Goal: Use online tool/utility: Use online tool/utility

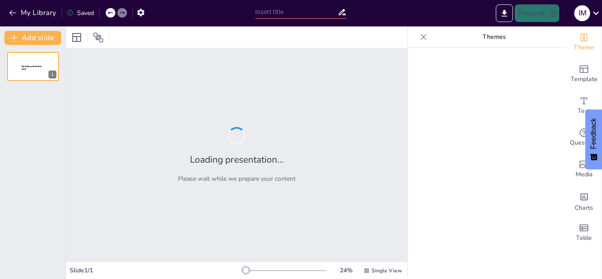
type input "Designing an Engaging PowerPoint for a Five-Day Instructional Framework"
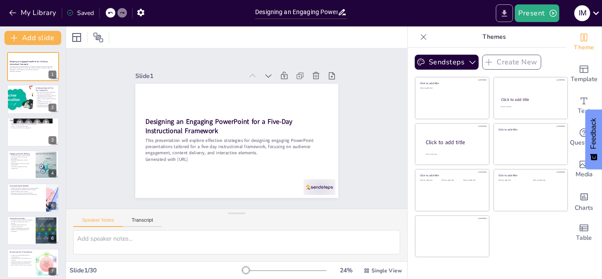
checkbox input "true"
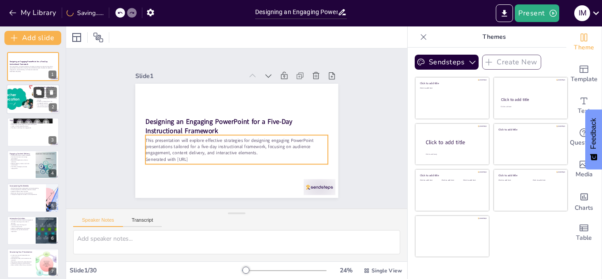
click at [34, 93] on button at bounding box center [39, 92] width 11 height 11
type textarea "The five-day framework is essential as it structures the learning process, ensu…"
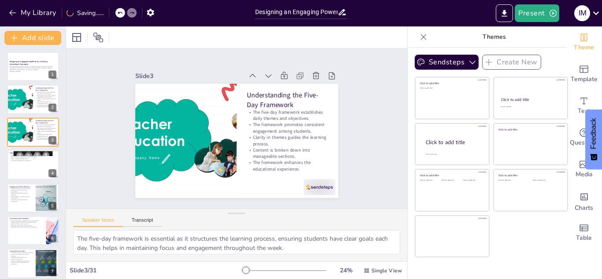
checkbox input "true"
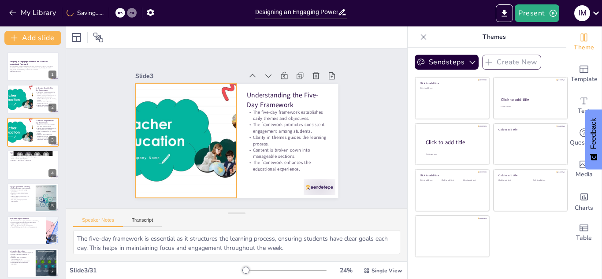
checkbox input "true"
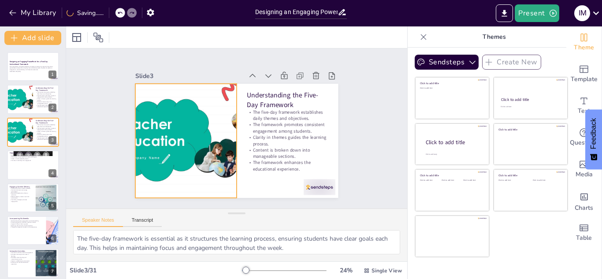
checkbox input "true"
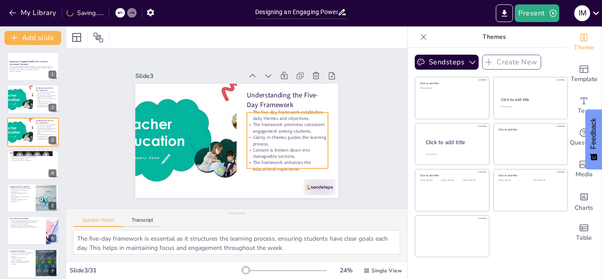
checkbox input "true"
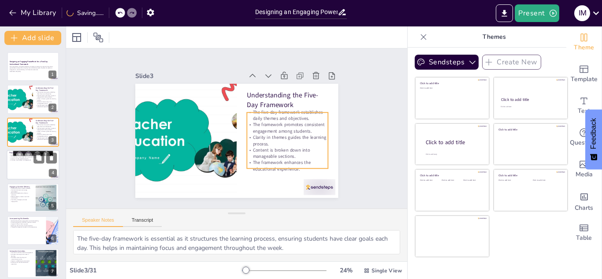
checkbox input "true"
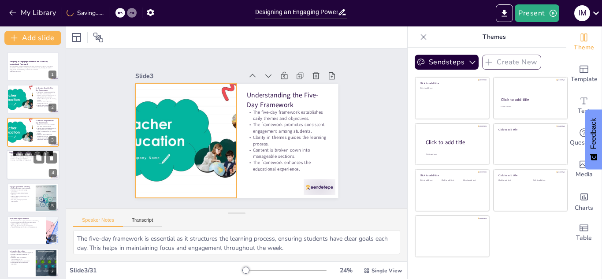
checkbox input "true"
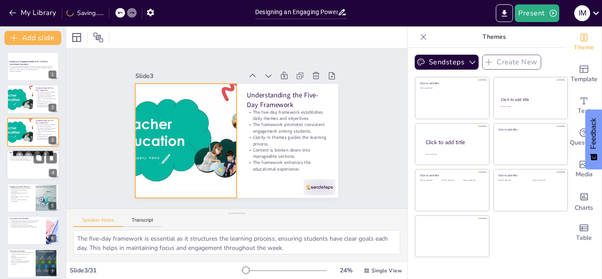
checkbox input "true"
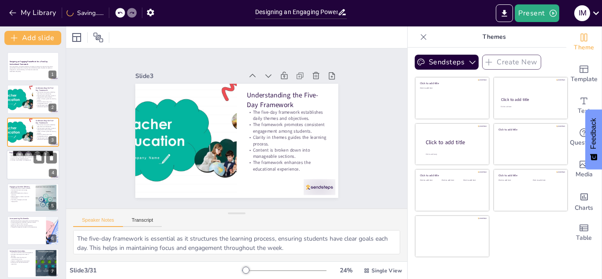
checkbox input "true"
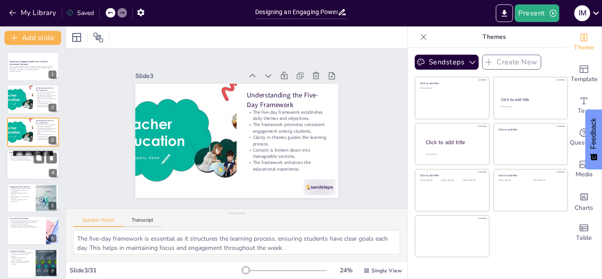
click at [25, 170] on div at bounding box center [33, 165] width 53 height 30
type textarea "Comprehension is crucial in learning, and effective visual design can significa…"
checkbox input "true"
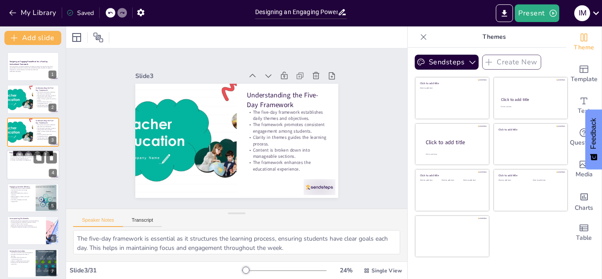
checkbox input "true"
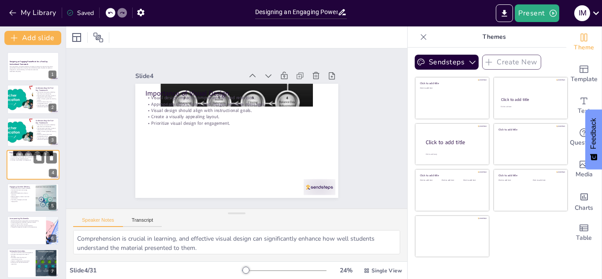
scroll to position [3, 0]
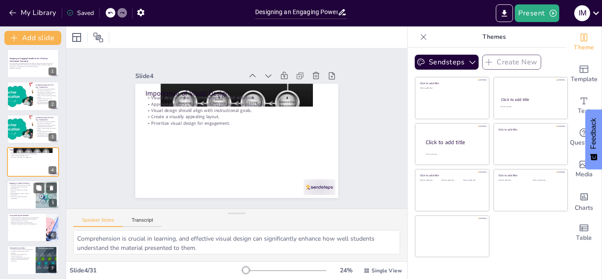
checkbox input "true"
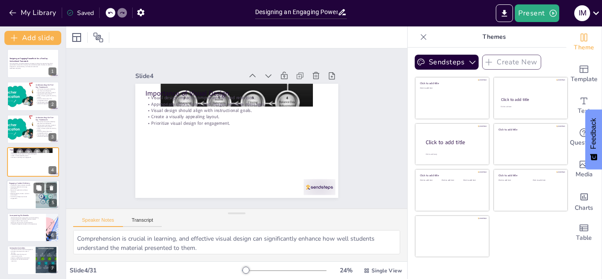
checkbox input "true"
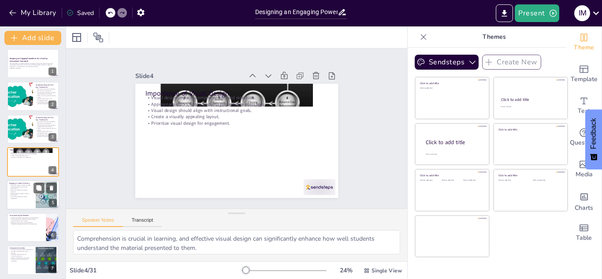
checkbox input "true"
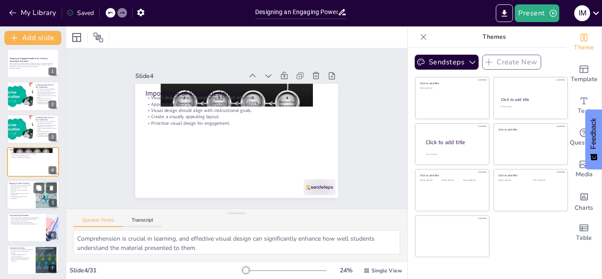
click at [25, 195] on p "Effective delivery creates a dynamic environment." at bounding box center [21, 194] width 24 height 3
type textarea "Storytelling is an effective method for engaging students, as it transforms abs…"
checkbox input "true"
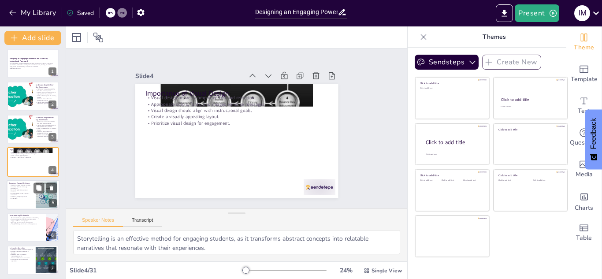
checkbox input "true"
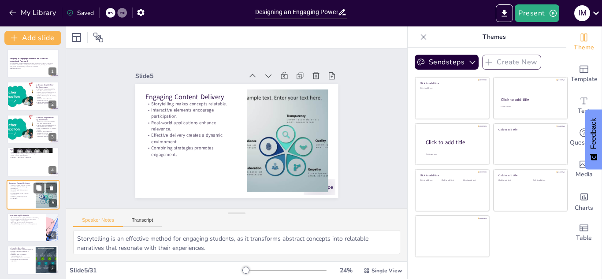
scroll to position [36, 0]
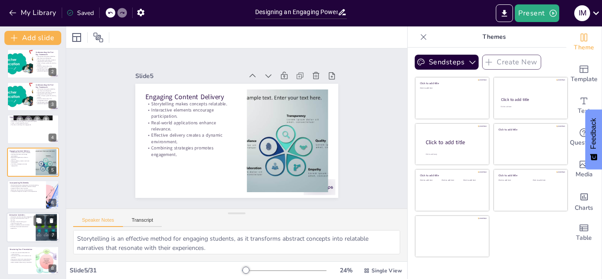
checkbox input "true"
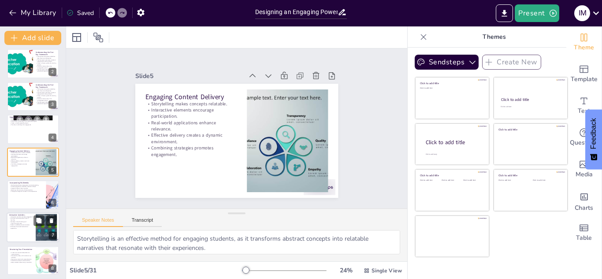
checkbox input "true"
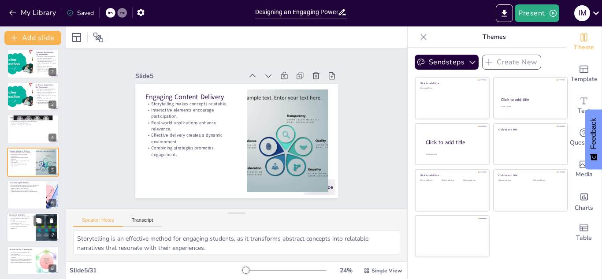
click at [20, 223] on p "Develops critical thinking and communication skills." at bounding box center [21, 222] width 24 height 3
type textarea "Engaging students through interactive activities is crucial as it keeps them ac…"
checkbox input "true"
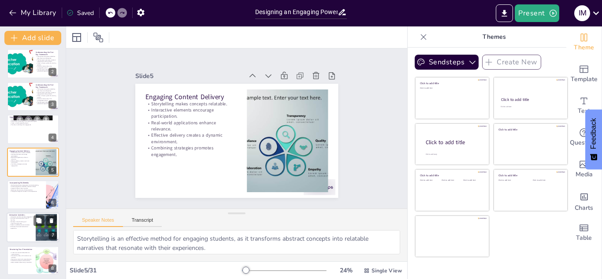
checkbox input "true"
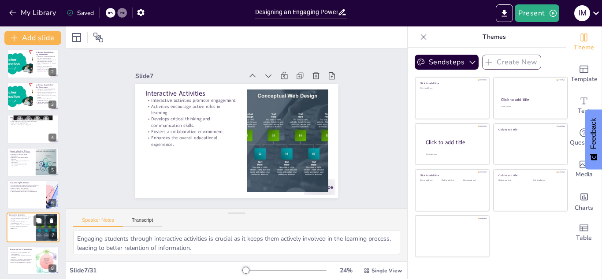
scroll to position [101, 0]
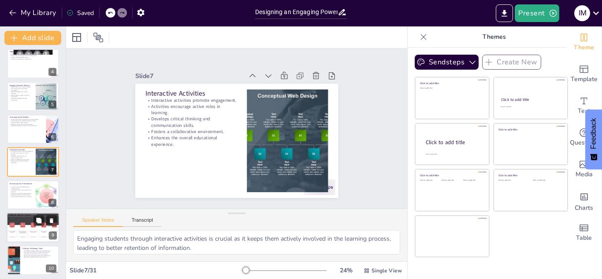
checkbox input "true"
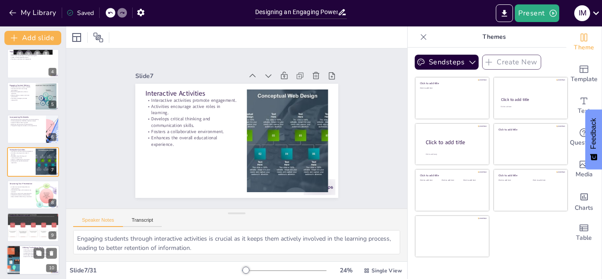
checkbox input "true"
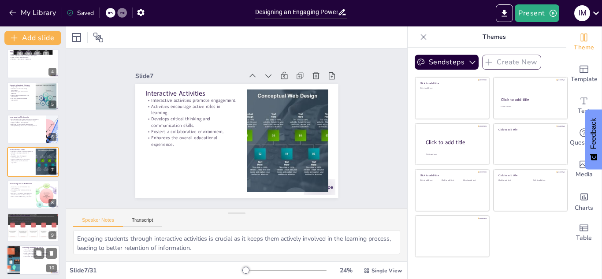
checkbox input "true"
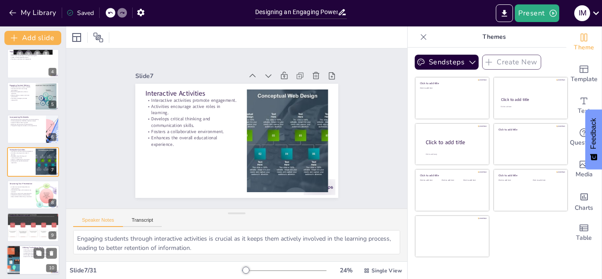
checkbox input "true"
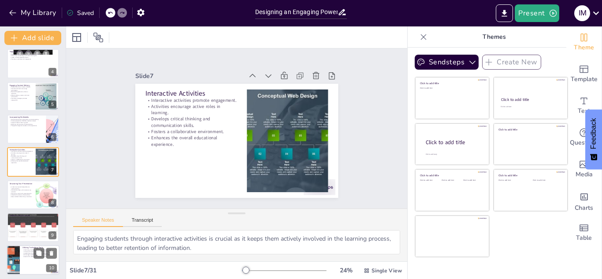
click at [23, 254] on p "Streamlines administrative tasks for educators." at bounding box center [39, 254] width 34 height 2
type textarea "Technology plays a crucial role in creating dynamic learning experiences, makin…"
checkbox input "true"
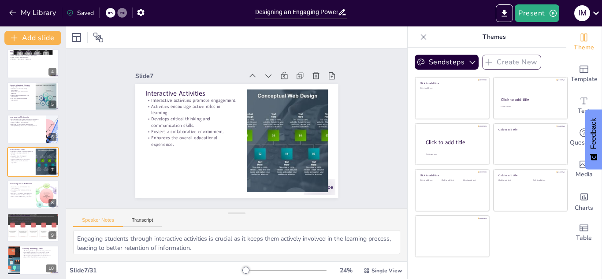
checkbox input "true"
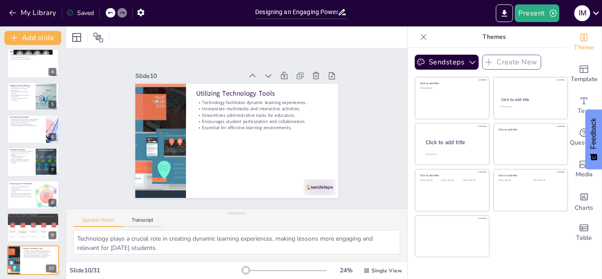
checkbox input "true"
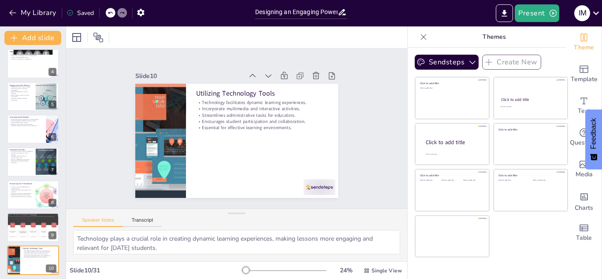
scroll to position [200, 0]
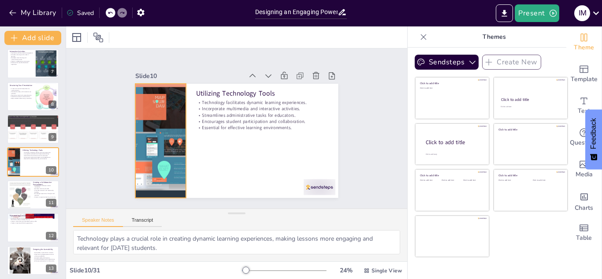
checkbox input "true"
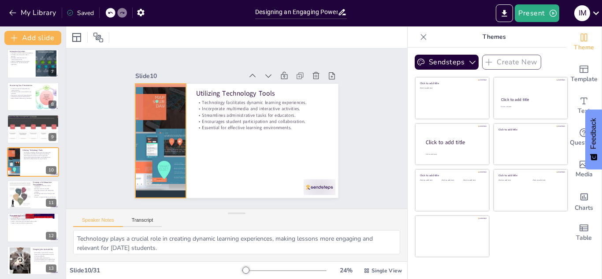
checkbox input "true"
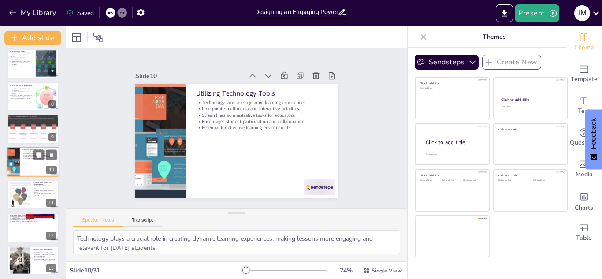
checkbox input "true"
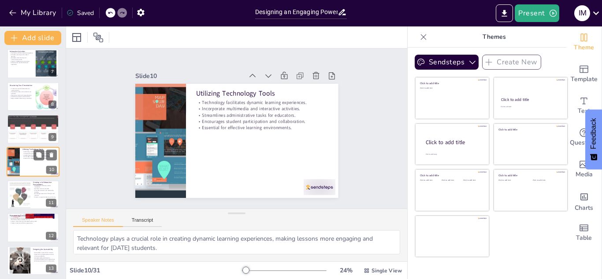
checkbox input "true"
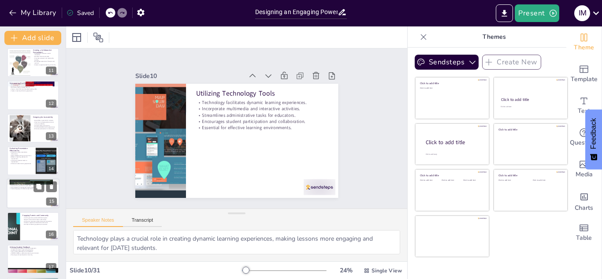
checkbox input "true"
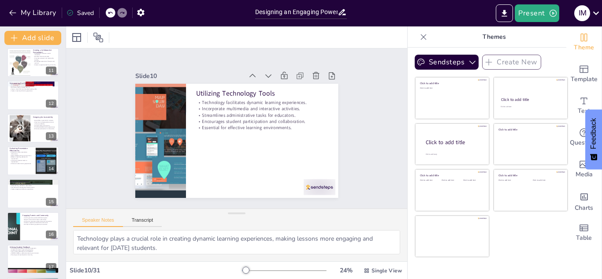
checkbox input "true"
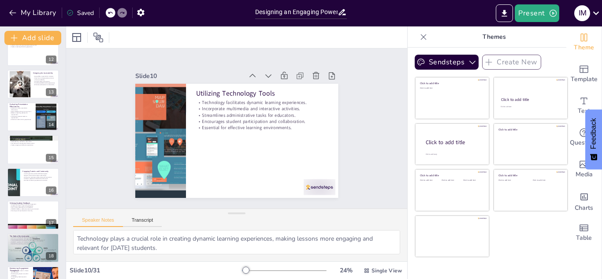
checkbox input "true"
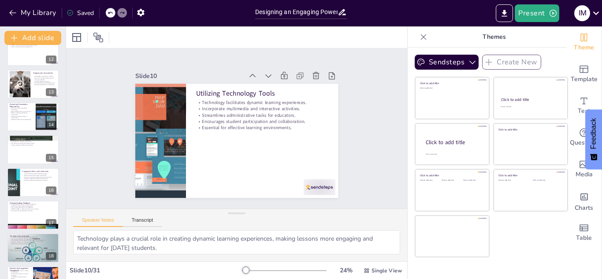
click at [29, 211] on p "Encourage active participation in learning." at bounding box center [33, 211] width 47 height 2
type textarea "Actively seeking student feedback enhances engagement by making students feel v…"
checkbox input "true"
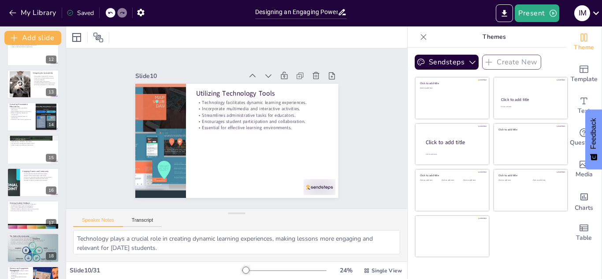
checkbox input "true"
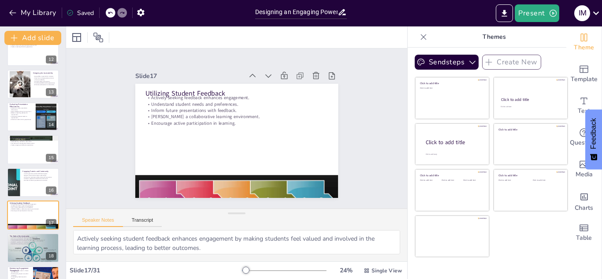
checkbox input "true"
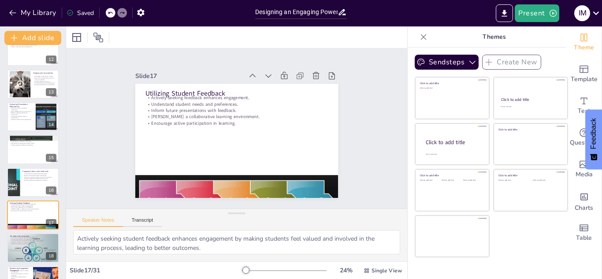
scroll to position [429, 0]
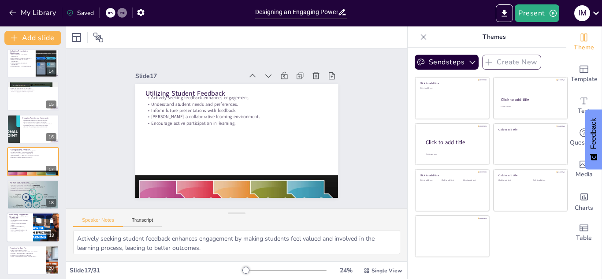
checkbox input "true"
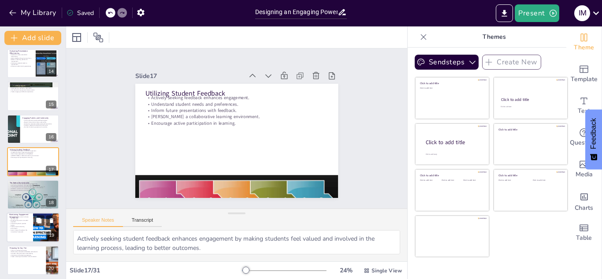
checkbox input "true"
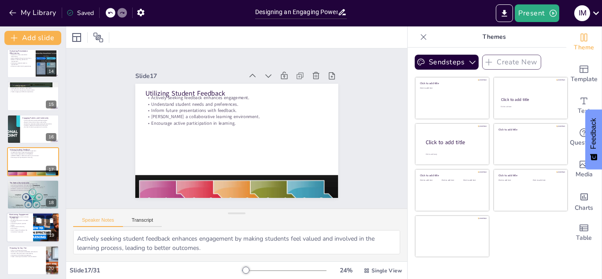
checkbox input "true"
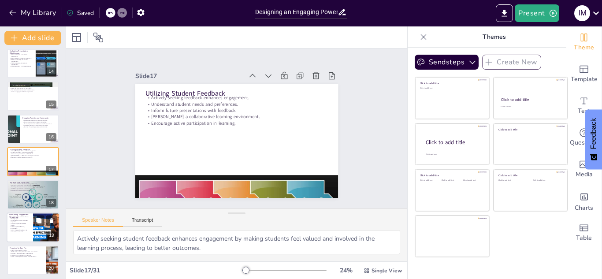
checkbox input "true"
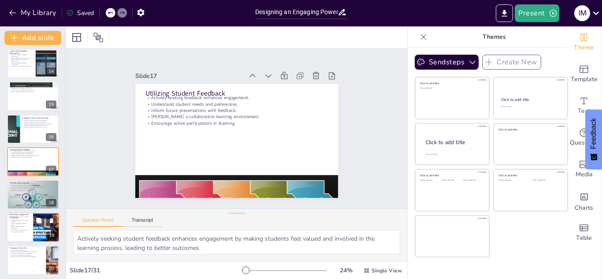
click at [21, 230] on p "Sustain interest throughout the instructional framework." at bounding box center [19, 230] width 21 height 3
type textarea "Varying activities caters to different learning styles, keeping students engage…"
checkbox input "true"
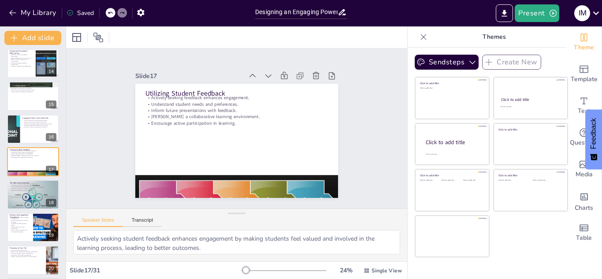
checkbox input "true"
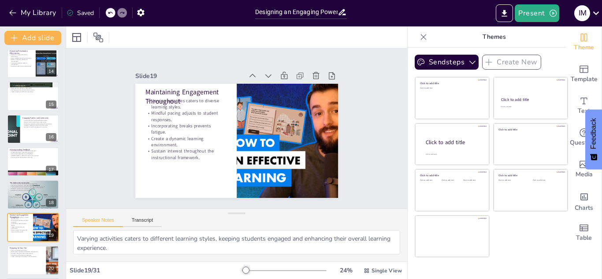
scroll to position [495, 0]
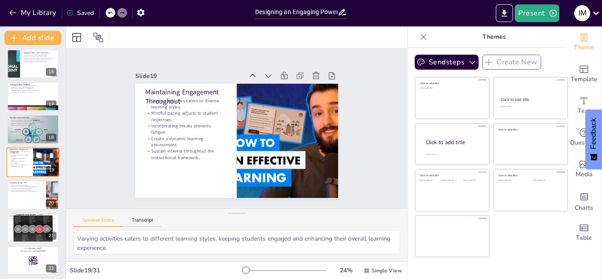
checkbox input "true"
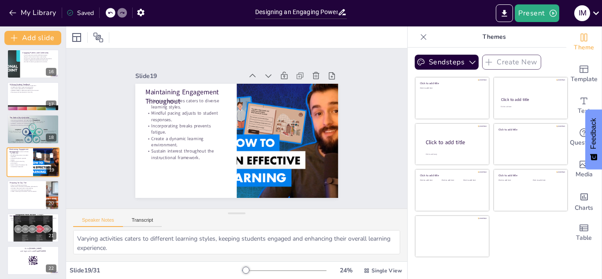
checkbox input "true"
click at [24, 164] on p "Sustain interest throughout the instructional framework." at bounding box center [19, 165] width 21 height 3
click at [19, 233] on div at bounding box center [33, 228] width 53 height 30
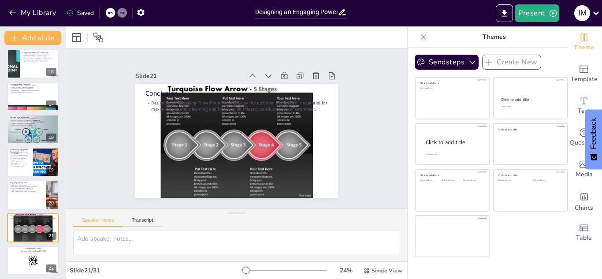
scroll to position [560, 0]
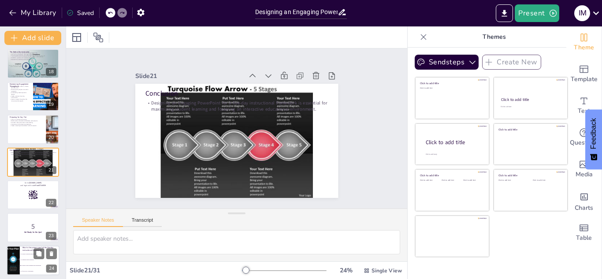
click at [30, 265] on span "To enhance student engagement and understanding" at bounding box center [40, 265] width 38 height 1
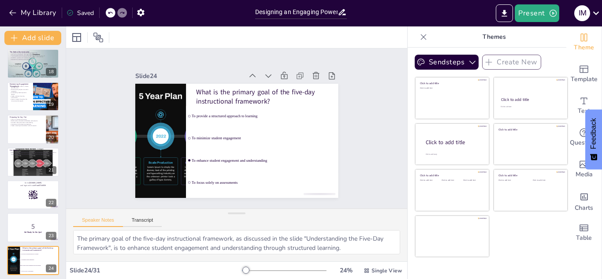
scroll to position [703, 0]
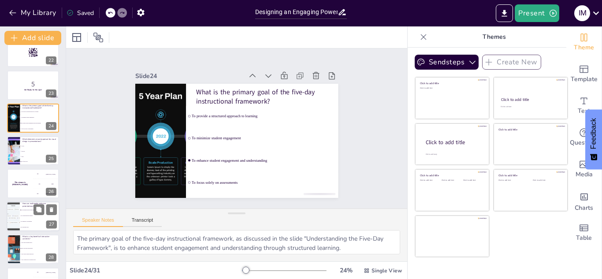
click at [22, 215] on span "By complicating the message" at bounding box center [40, 215] width 38 height 1
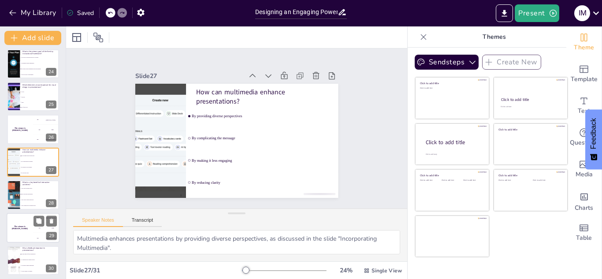
click at [23, 236] on div "The winner is [PERSON_NAME]" at bounding box center [20, 228] width 26 height 30
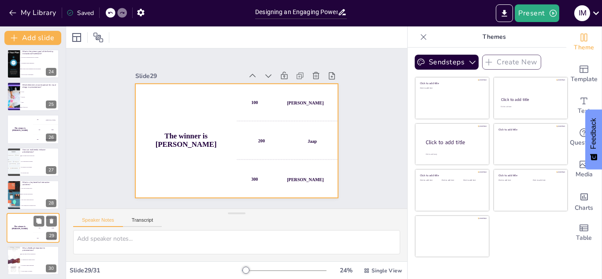
scroll to position [793, 0]
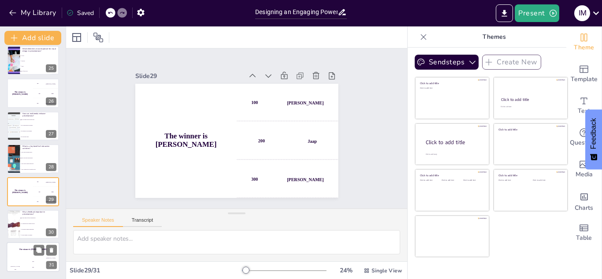
drag, startPoint x: 21, startPoint y: 256, endPoint x: 58, endPoint y: 254, distance: 37.6
click at [21, 256] on div "The winner is [PERSON_NAME]" at bounding box center [33, 249] width 53 height 15
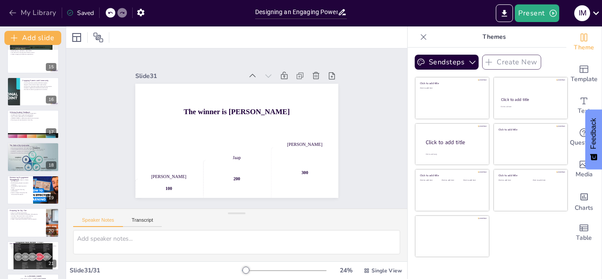
scroll to position [352, 0]
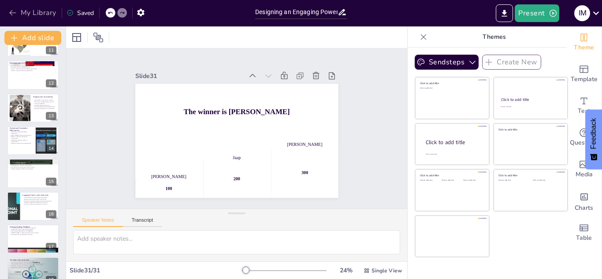
click at [9, 12] on icon "button" at bounding box center [12, 12] width 9 height 9
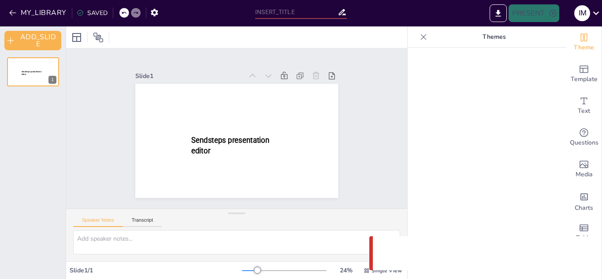
type input "Designing an Engaging PowerPoint for a Five-Day Instructional Framework"
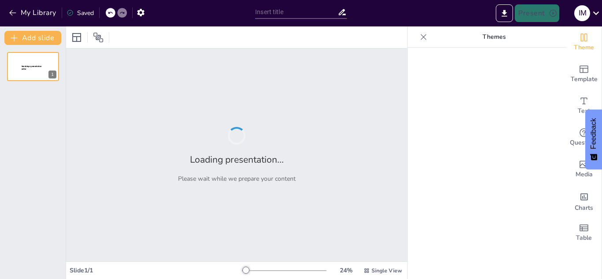
type input "Understanding Stress: Definitions and Types in Teenage Life"
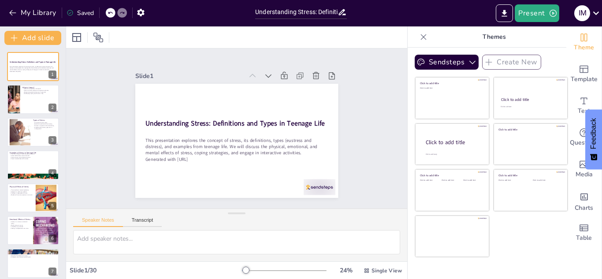
checkbox input "true"
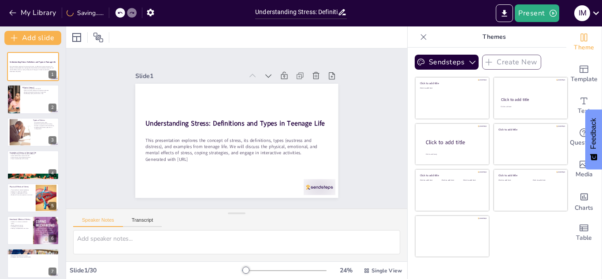
checkbox input "true"
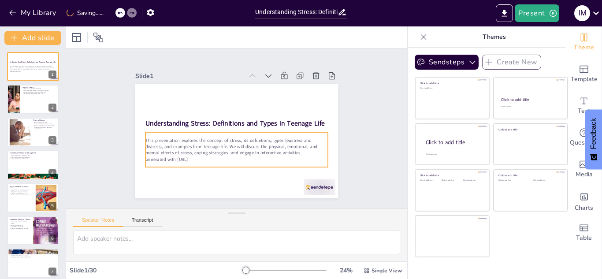
checkbox input "true"
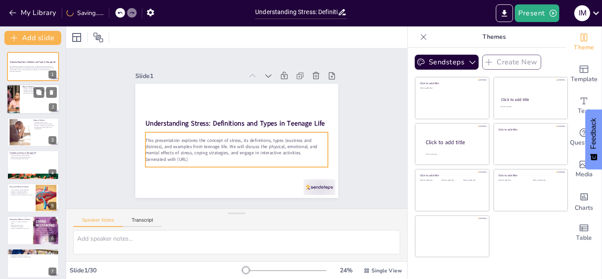
checkbox input "true"
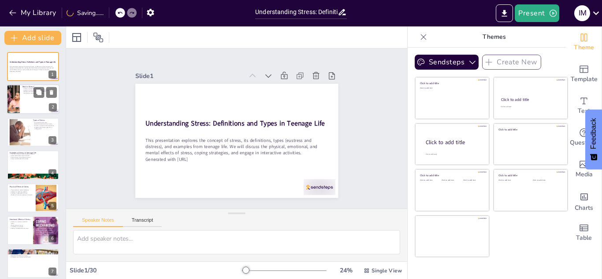
checkbox input "true"
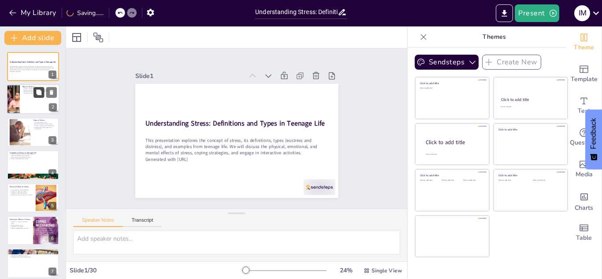
checkbox input "true"
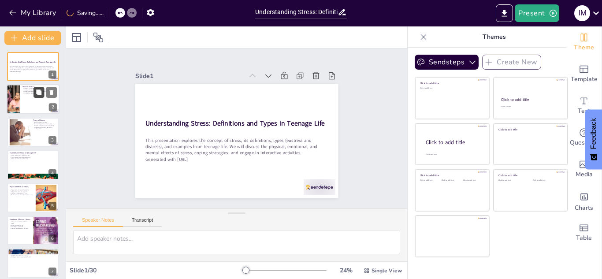
checkbox input "true"
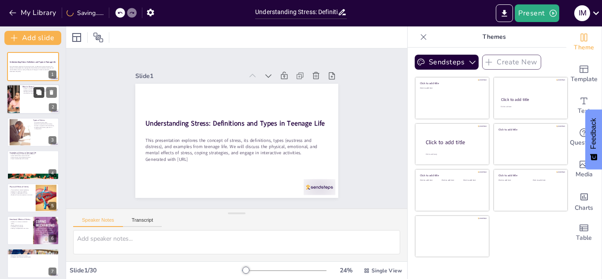
checkbox input "true"
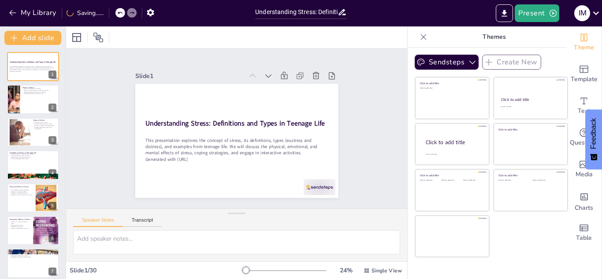
checkbox input "true"
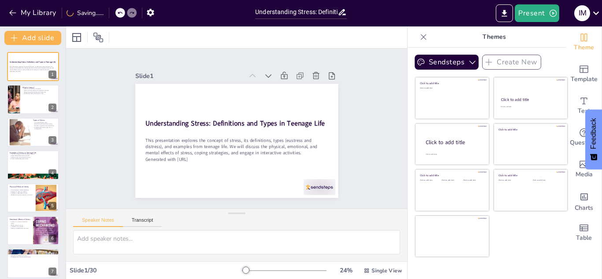
checkbox input "true"
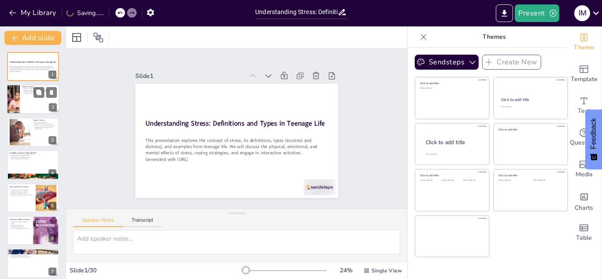
checkbox input "true"
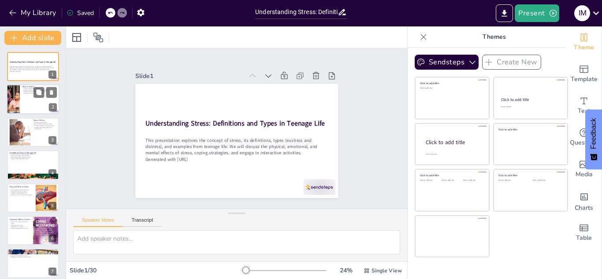
click at [25, 101] on div at bounding box center [33, 100] width 53 height 30
type textarea "Stress is a complex response that occurs when an individual faces demands or ch…"
checkbox input "true"
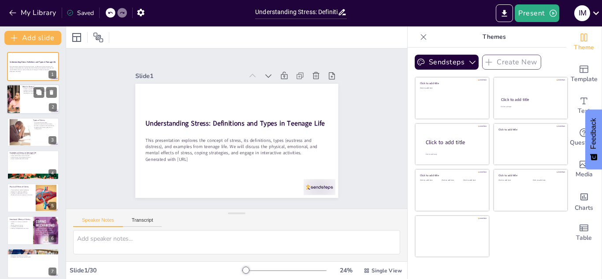
checkbox input "true"
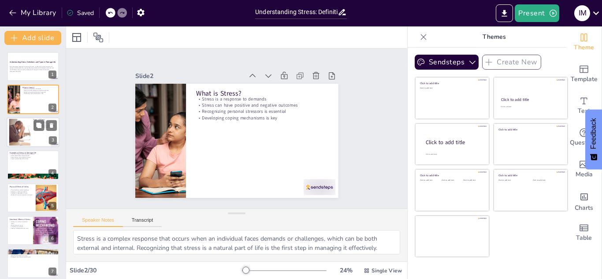
checkbox input "true"
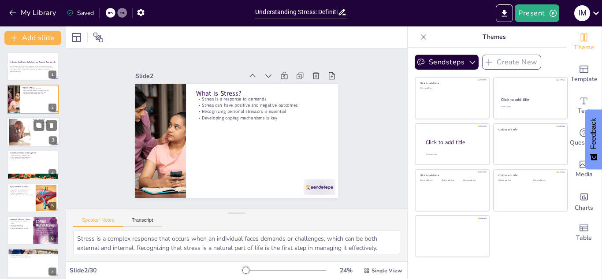
checkbox input "true"
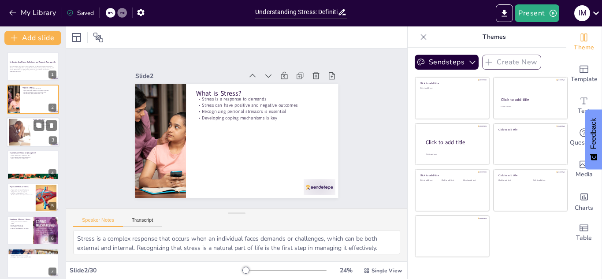
checkbox input "true"
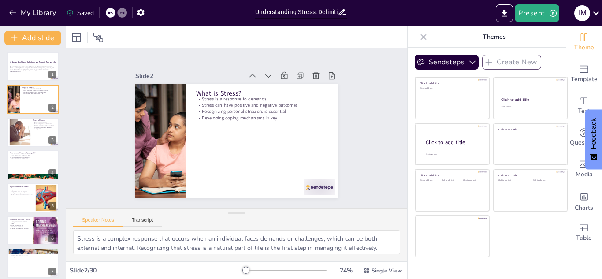
checkbox input "true"
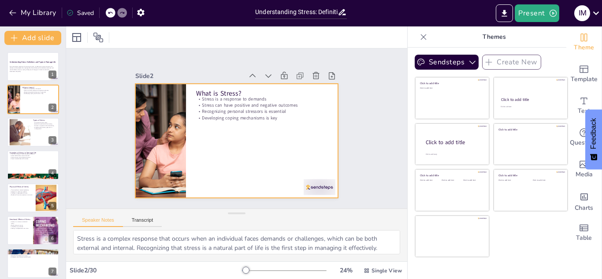
checkbox input "true"
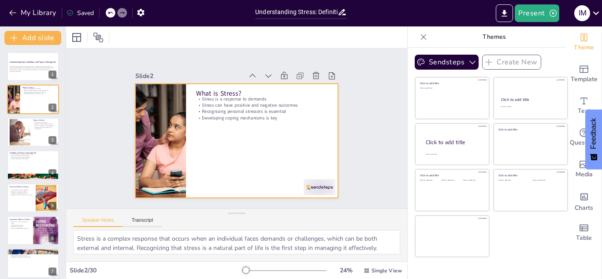
checkbox input "true"
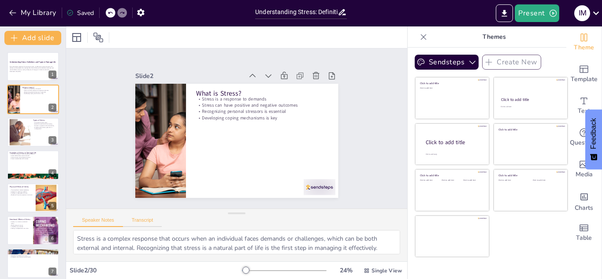
click at [141, 218] on button "Transcript" at bounding box center [142, 222] width 39 height 10
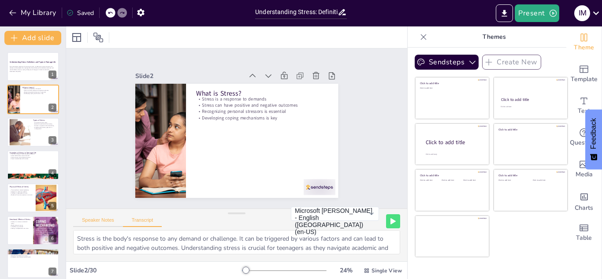
click at [116, 221] on button "Speaker Notes" at bounding box center [98, 222] width 50 height 10
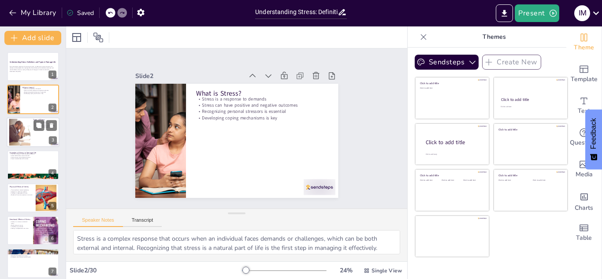
checkbox input "true"
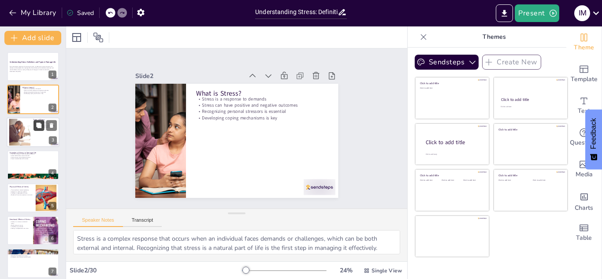
checkbox input "true"
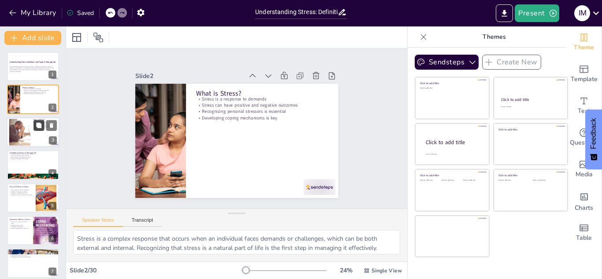
checkbox input "true"
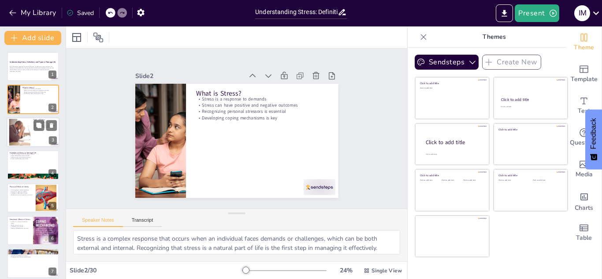
checkbox input "true"
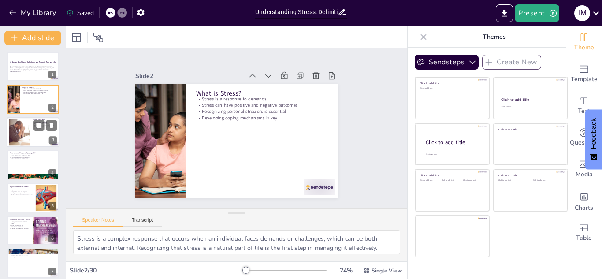
checkbox input "true"
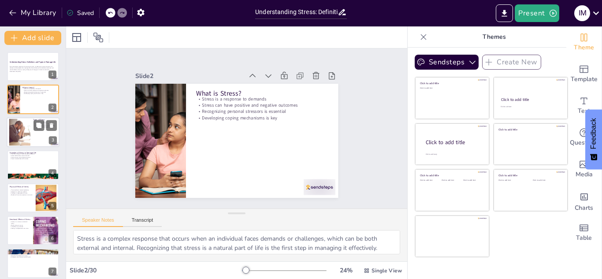
click at [28, 129] on div at bounding box center [19, 132] width 27 height 27
checkbox input "true"
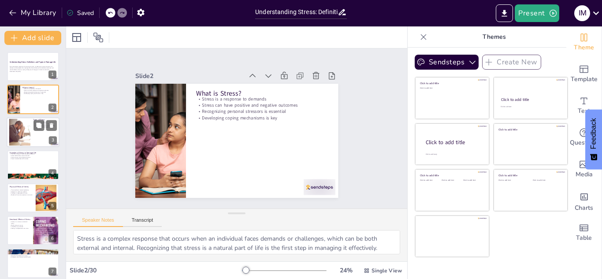
checkbox input "true"
type textarea "Differentiating between eustress and distress is crucial for students. Eustress…"
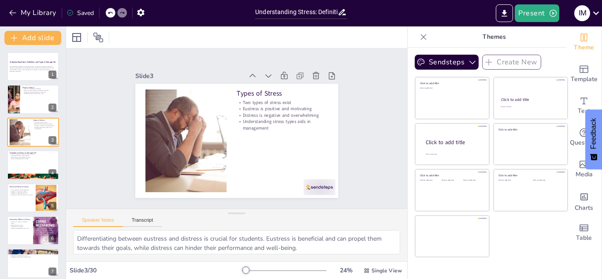
checkbox input "true"
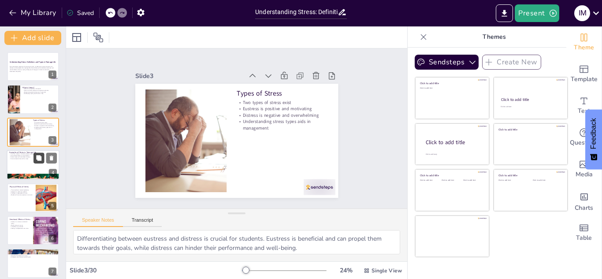
checkbox input "true"
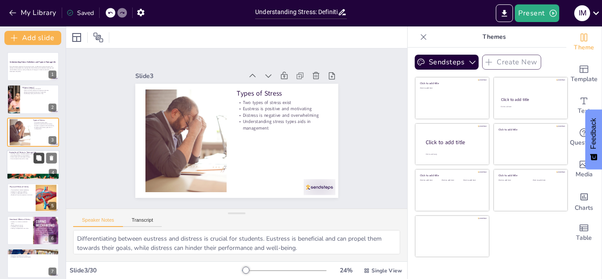
click at [34, 160] on button at bounding box center [39, 158] width 11 height 11
type textarea "Academic pressure is a significant source of stress for teenagers, often stemmi…"
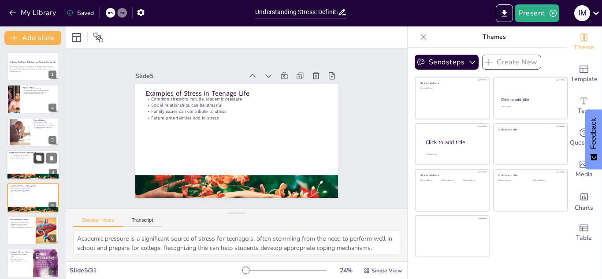
checkbox input "true"
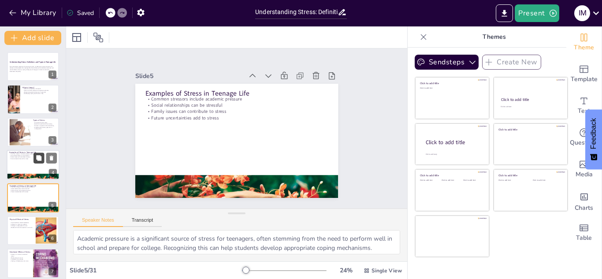
scroll to position [36, 0]
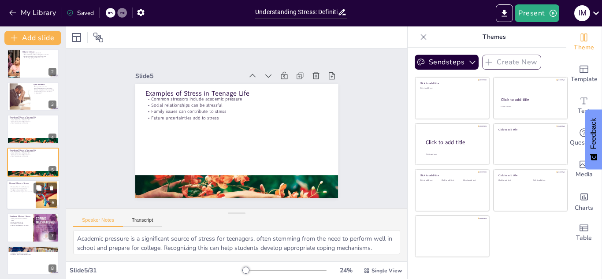
checkbox input "true"
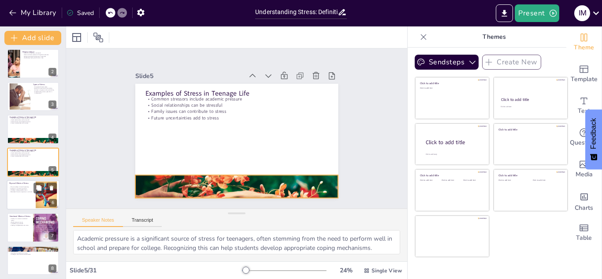
checkbox input "true"
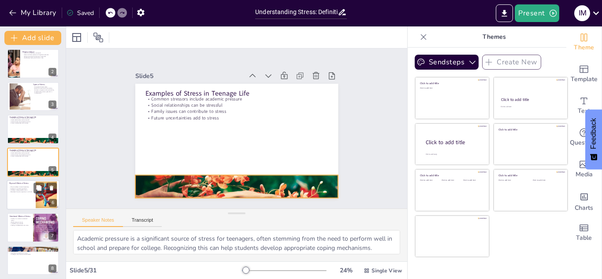
checkbox input "true"
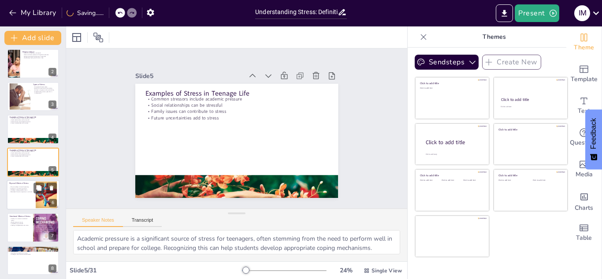
checkbox input "true"
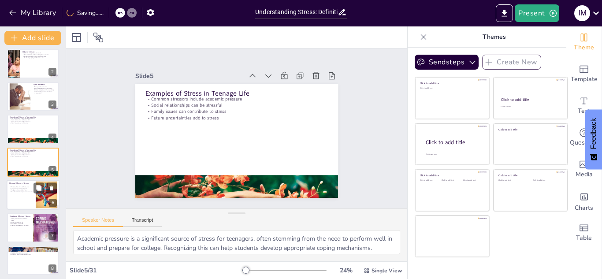
checkbox input "true"
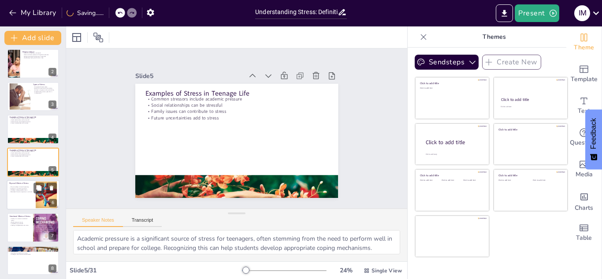
checkbox input "true"
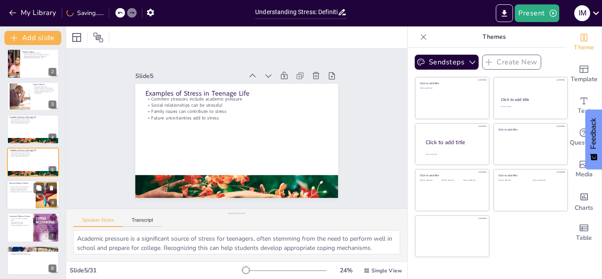
checkbox input "true"
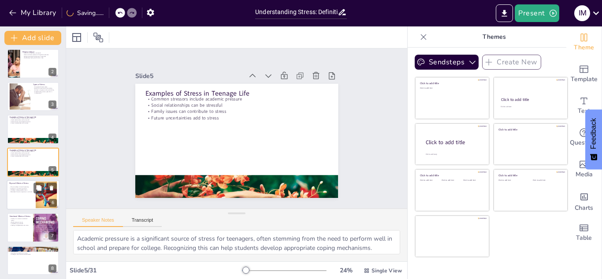
checkbox input "true"
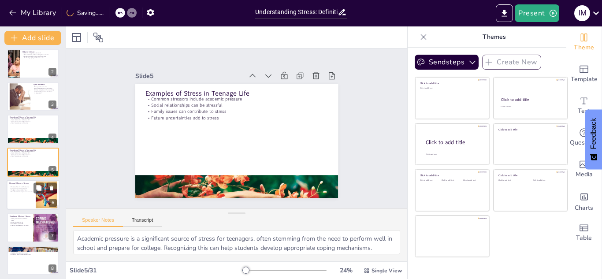
click at [17, 194] on div at bounding box center [33, 195] width 53 height 30
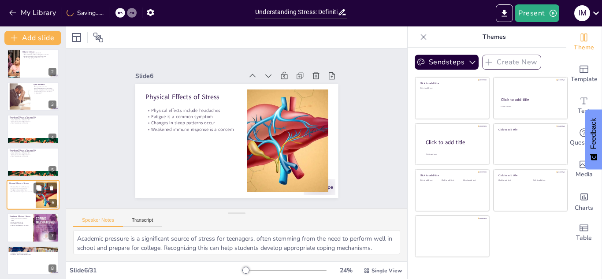
type textarea "Headaches are a common physical manifestation of stress. Students should be awa…"
checkbox input "true"
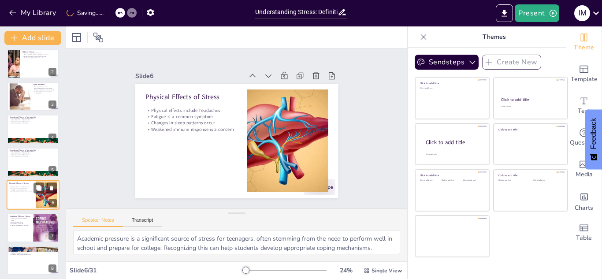
checkbox input "true"
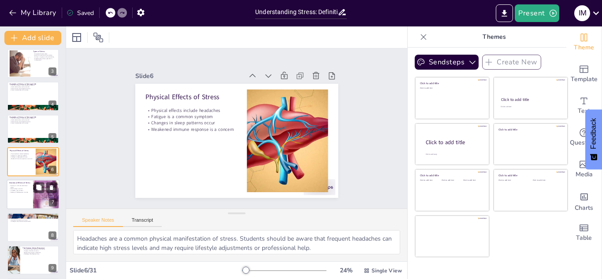
click at [18, 199] on div at bounding box center [33, 195] width 53 height 30
type textarea "Anxiety often arises from stress and can significantly impact daily life. Stude…"
checkbox input "true"
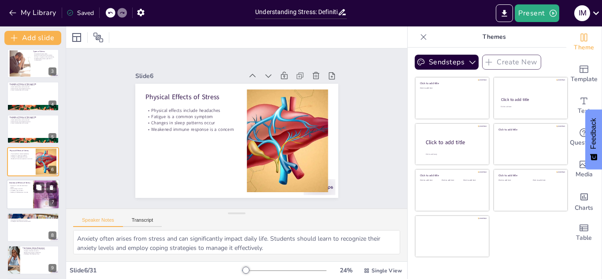
checkbox input "true"
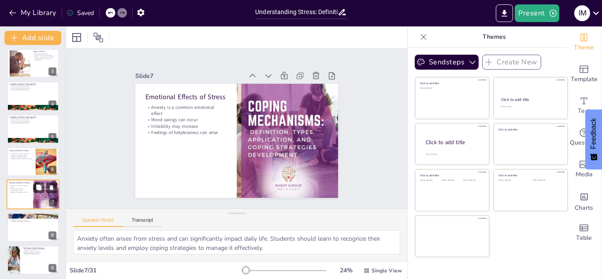
scroll to position [101, 0]
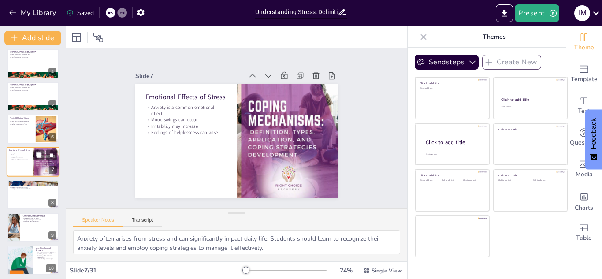
checkbox input "true"
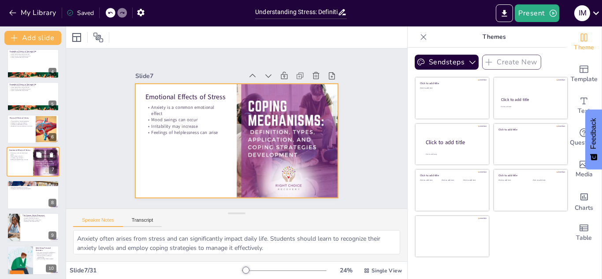
checkbox input "true"
click at [18, 170] on div at bounding box center [33, 162] width 53 height 30
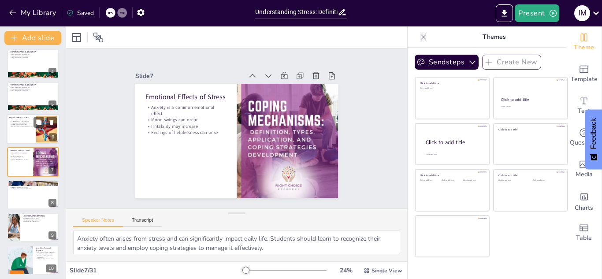
click at [18, 121] on p "Physical effects include headaches" at bounding box center [21, 121] width 24 height 2
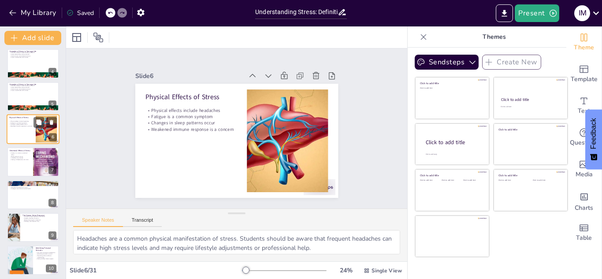
scroll to position [69, 0]
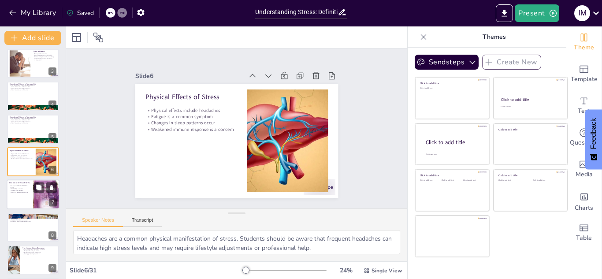
click at [24, 186] on p "Anxiety is a common emotional effect" at bounding box center [19, 186] width 21 height 3
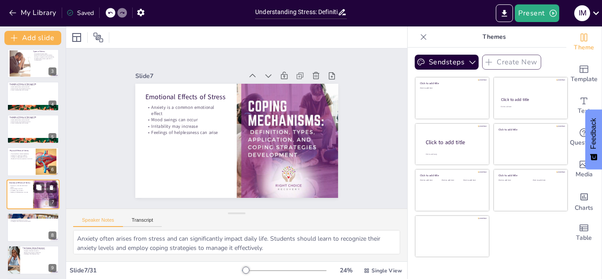
scroll to position [101, 0]
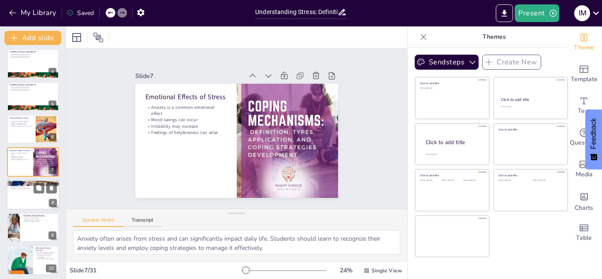
click at [26, 194] on div at bounding box center [33, 195] width 53 height 30
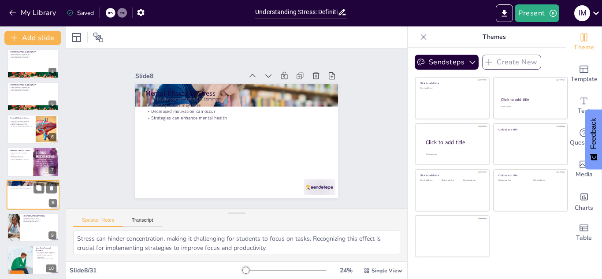
scroll to position [134, 0]
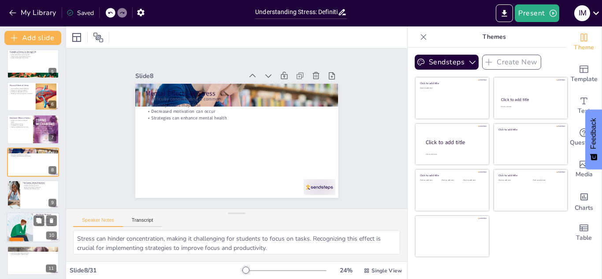
click at [28, 226] on div at bounding box center [19, 228] width 43 height 30
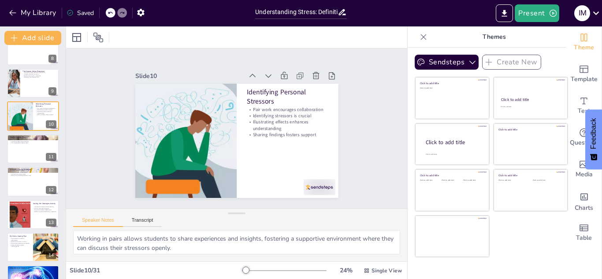
scroll to position [254, 0]
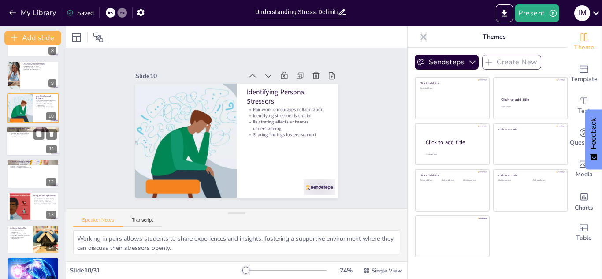
click at [26, 134] on p "Time management reduces stress" at bounding box center [33, 135] width 48 height 2
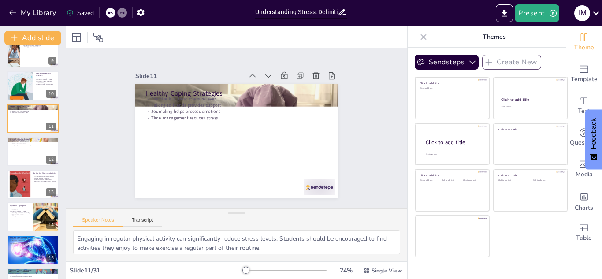
scroll to position [274, 0]
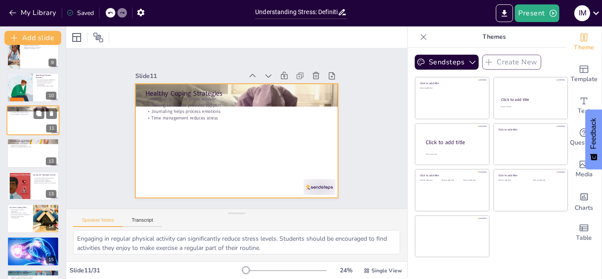
click at [22, 118] on div at bounding box center [33, 120] width 53 height 30
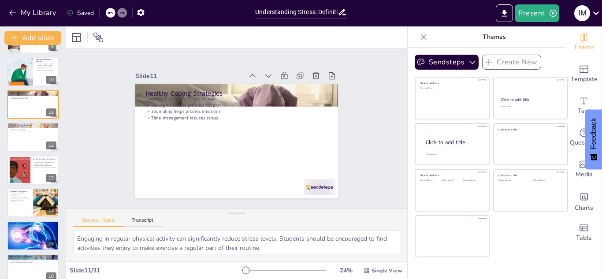
scroll to position [303, 0]
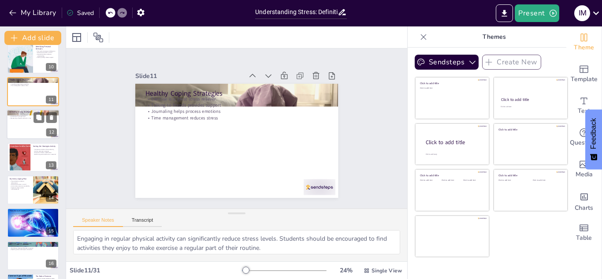
click at [32, 132] on div at bounding box center [33, 124] width 53 height 30
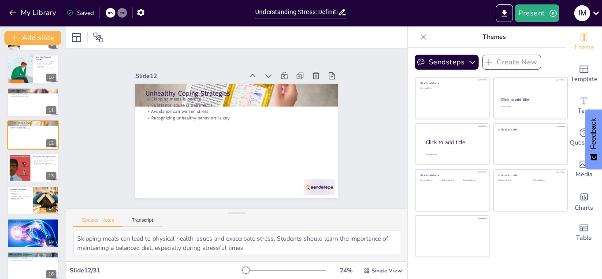
scroll to position [295, 0]
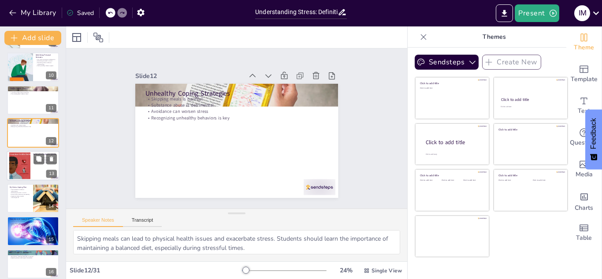
click at [24, 160] on div at bounding box center [20, 165] width 40 height 27
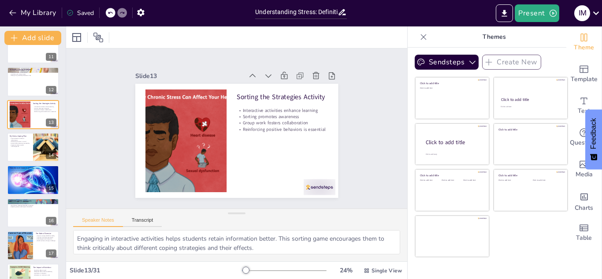
scroll to position [356, 0]
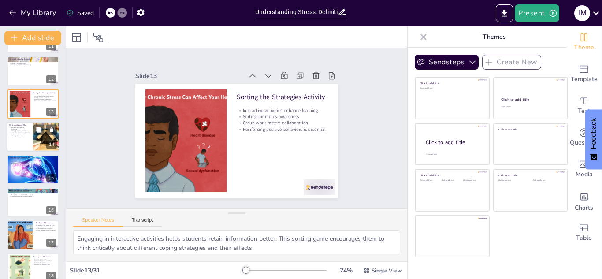
click at [35, 140] on div at bounding box center [46, 137] width 45 height 30
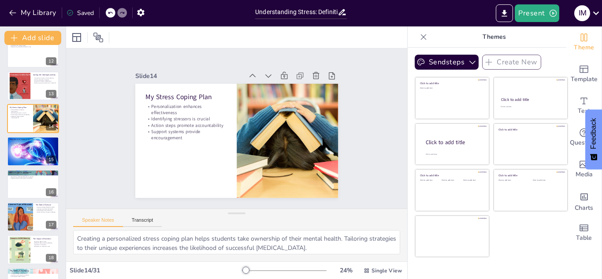
scroll to position [381, 0]
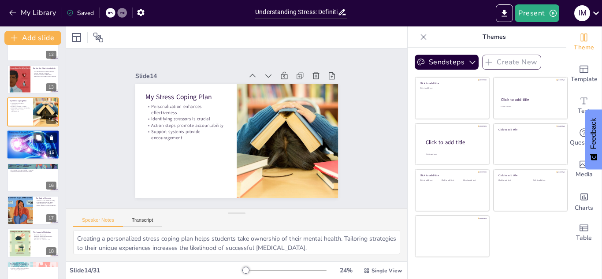
click at [30, 149] on div at bounding box center [33, 145] width 58 height 30
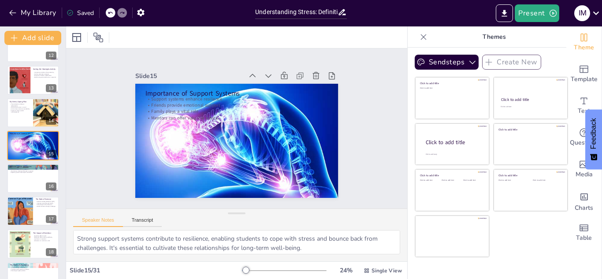
scroll to position [391, 0]
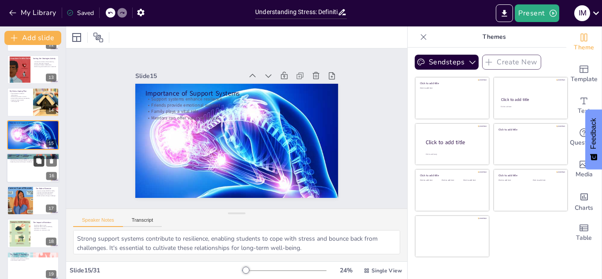
click at [36, 164] on button at bounding box center [39, 161] width 11 height 11
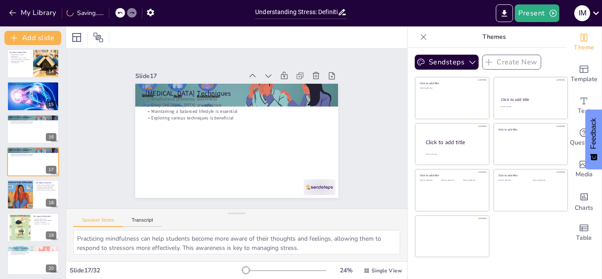
scroll to position [459, 0]
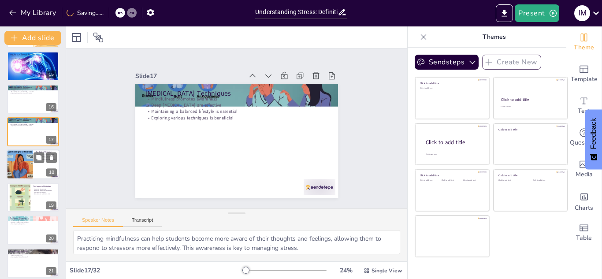
click at [31, 162] on div at bounding box center [19, 165] width 45 height 30
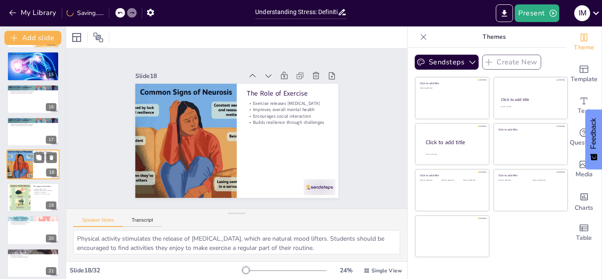
scroll to position [462, 0]
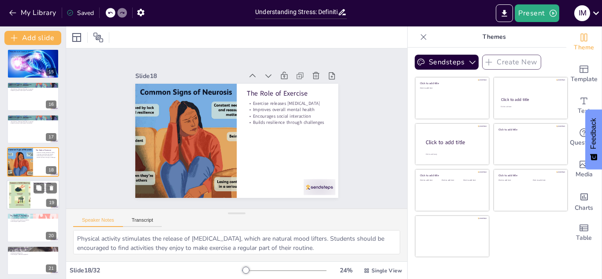
click at [18, 194] on div at bounding box center [20, 194] width 40 height 27
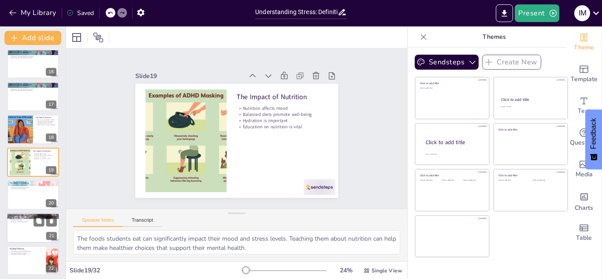
click at [20, 229] on div at bounding box center [33, 228] width 53 height 30
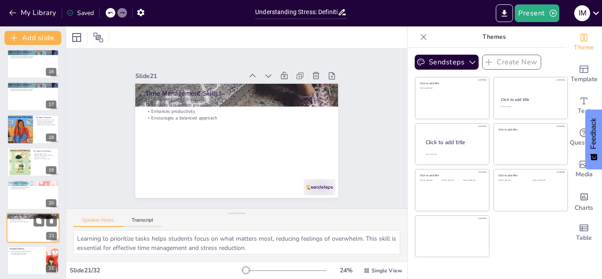
scroll to position [560, 0]
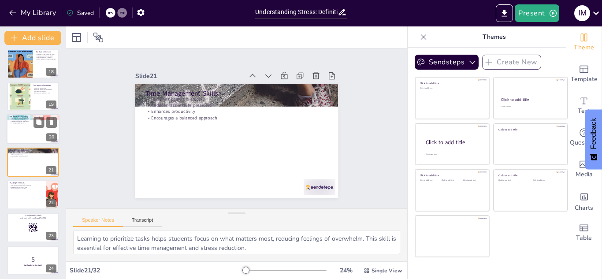
click at [26, 131] on div at bounding box center [33, 129] width 53 height 30
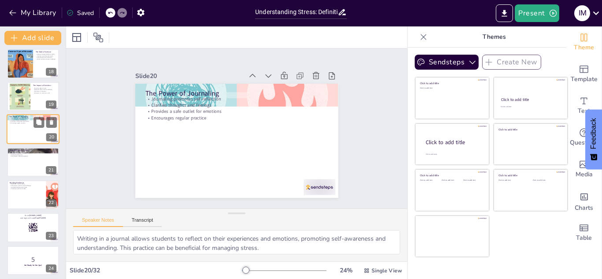
scroll to position [528, 0]
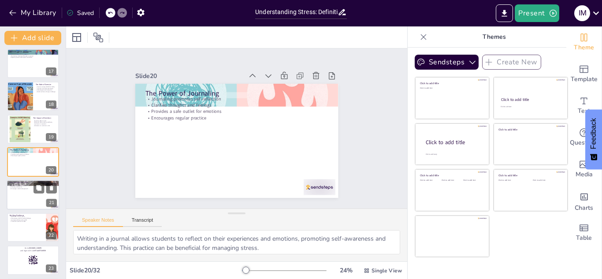
click at [20, 194] on div at bounding box center [33, 195] width 53 height 30
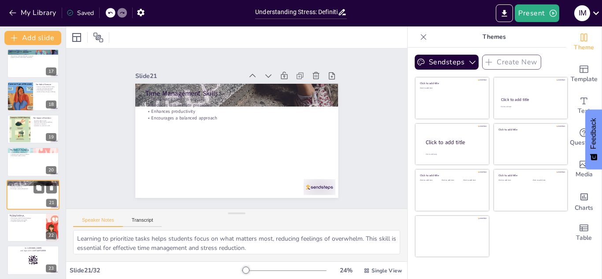
scroll to position [560, 0]
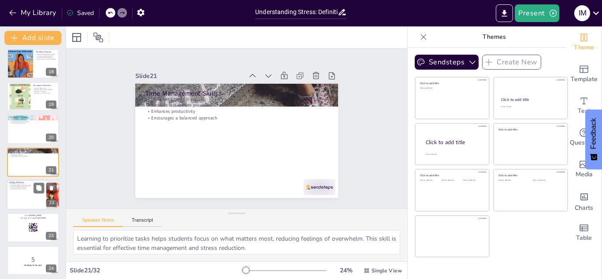
click at [24, 198] on div at bounding box center [33, 195] width 53 height 30
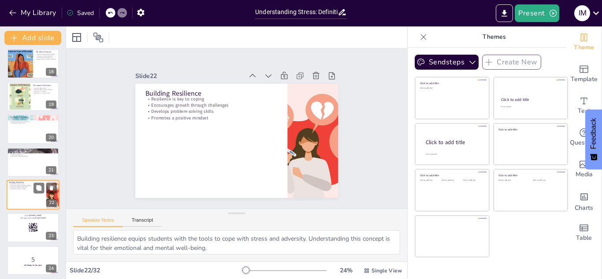
scroll to position [593, 0]
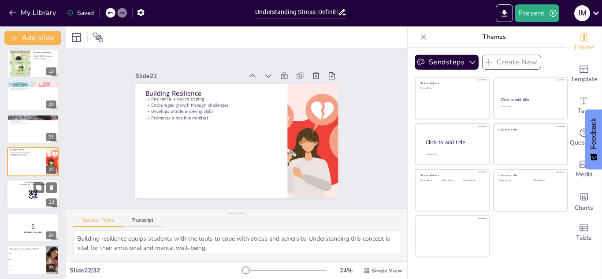
click at [21, 198] on div at bounding box center [33, 195] width 53 height 30
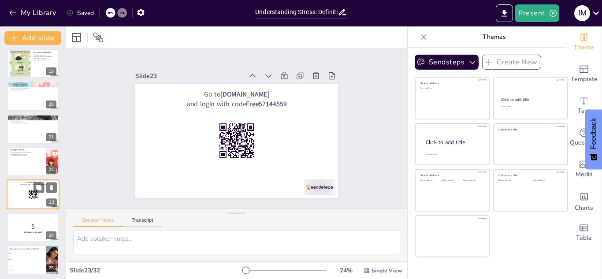
scroll to position [626, 0]
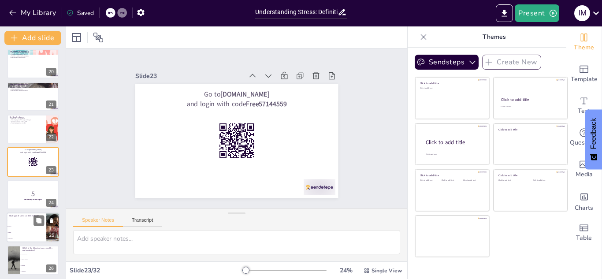
click at [22, 220] on span "Distress" at bounding box center [27, 220] width 38 height 1
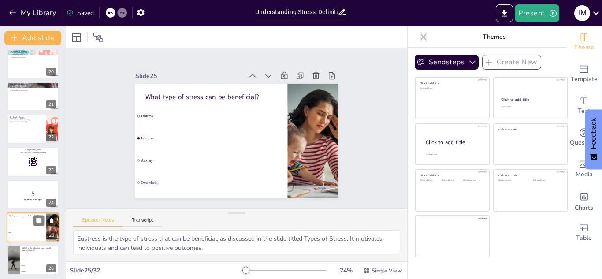
scroll to position [692, 0]
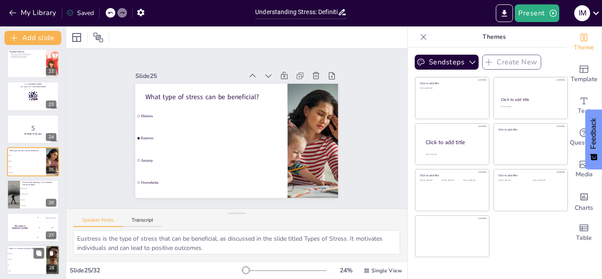
click at [24, 257] on li "Happiness" at bounding box center [27, 260] width 40 height 6
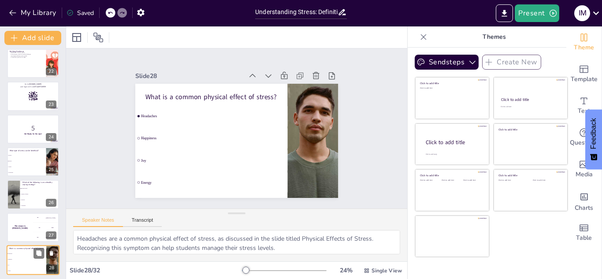
scroll to position [790, 0]
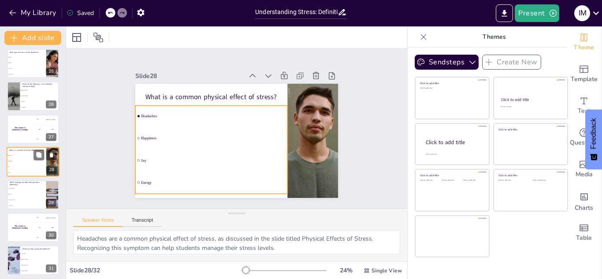
click at [22, 168] on li "Joy" at bounding box center [27, 167] width 40 height 6
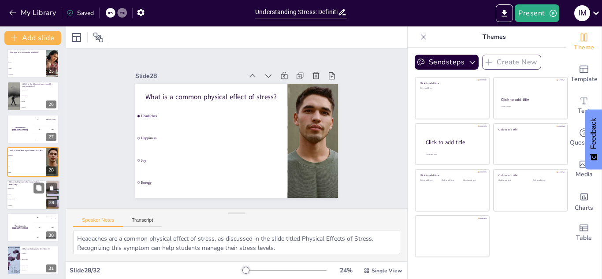
click at [23, 190] on li "Skipping meals" at bounding box center [27, 189] width 40 height 6
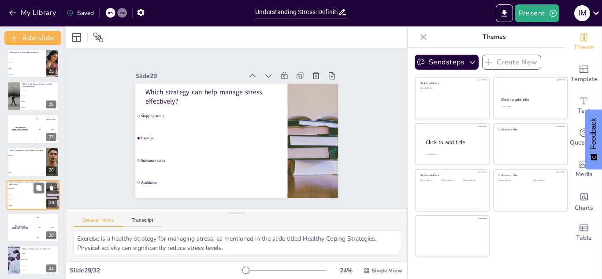
scroll to position [823, 0]
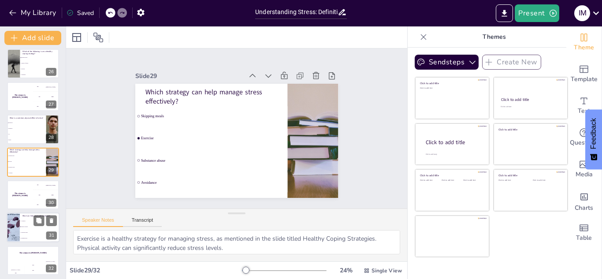
click at [24, 226] on li "Support systems" at bounding box center [40, 227] width 40 height 6
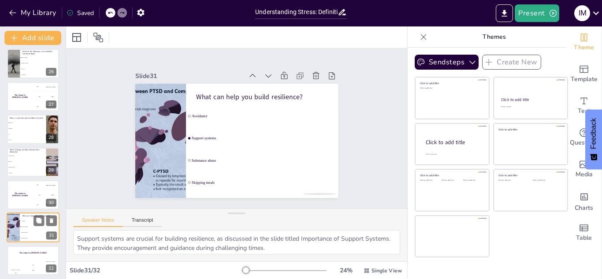
scroll to position [826, 0]
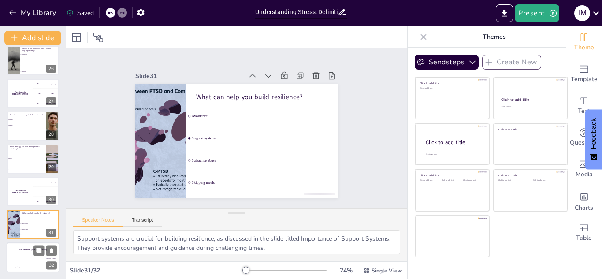
click at [24, 250] on h4 "The winner is [PERSON_NAME]" at bounding box center [33, 250] width 53 height 2
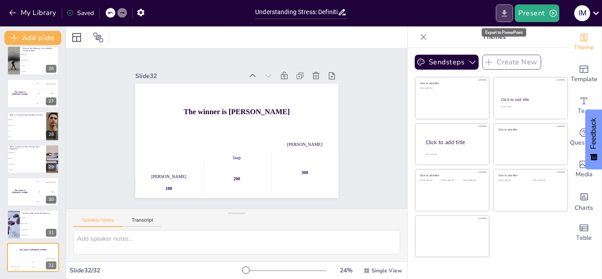
click at [508, 13] on icon "Export to PowerPoint" at bounding box center [504, 13] width 9 height 9
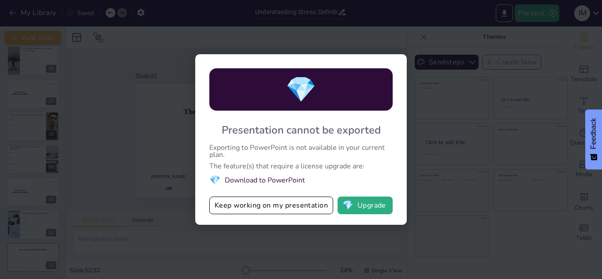
click at [437, 162] on div "💎 Presentation cannot be exported Exporting to PowerPoint is not available in y…" at bounding box center [301, 139] width 602 height 279
click at [449, 94] on div "💎 Presentation cannot be exported Exporting to PowerPoint is not available in y…" at bounding box center [301, 139] width 602 height 279
click at [264, 205] on button "Keep working on my presentation" at bounding box center [271, 206] width 124 height 18
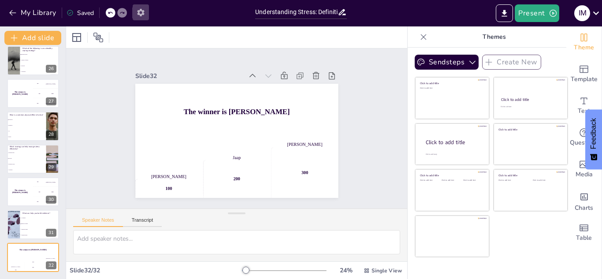
click at [141, 15] on icon "button" at bounding box center [140, 12] width 7 height 7
